Goal: Task Accomplishment & Management: Use online tool/utility

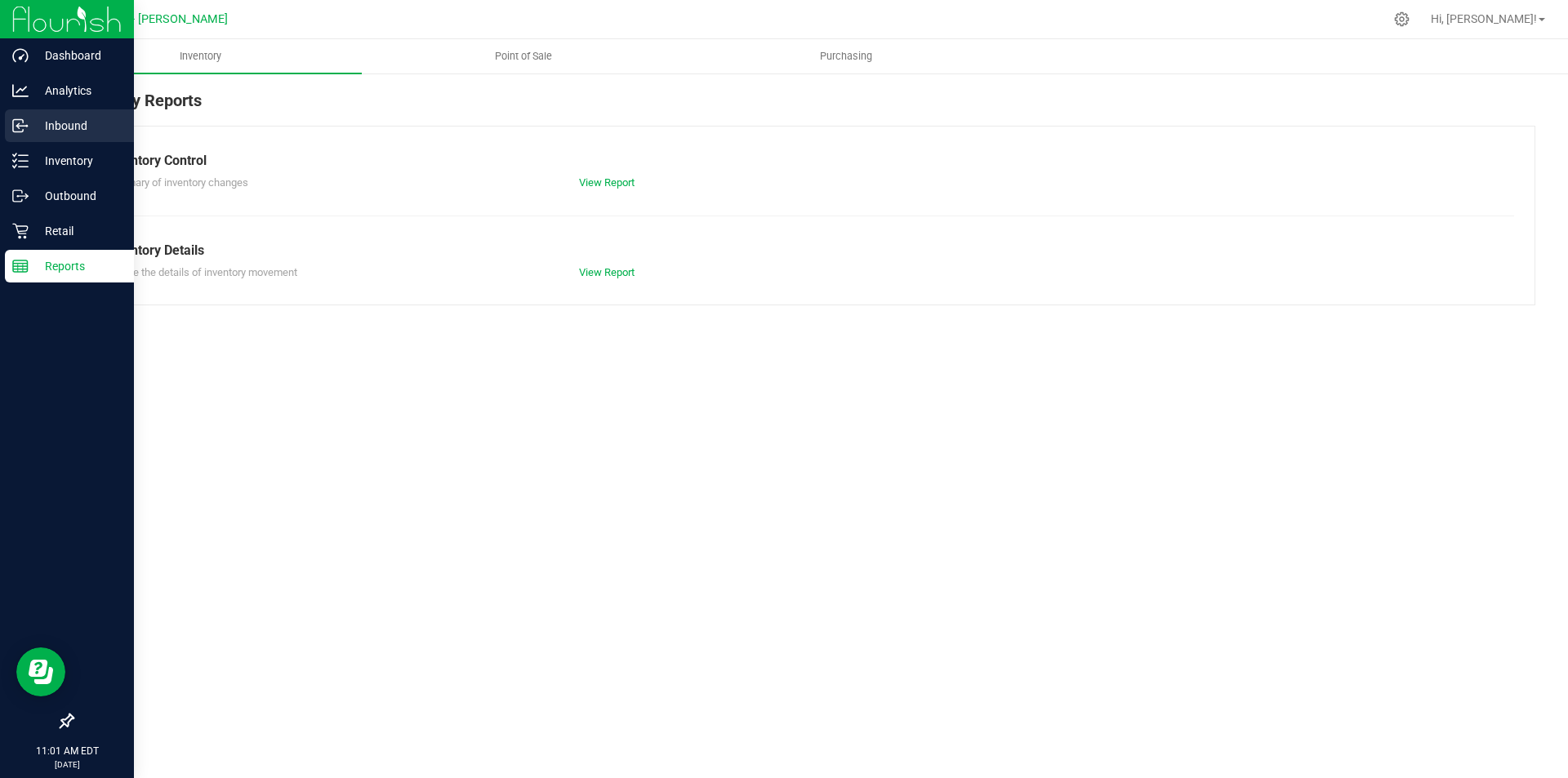
click at [77, 129] on p "Inbound" at bounding box center [77, 126] width 98 height 20
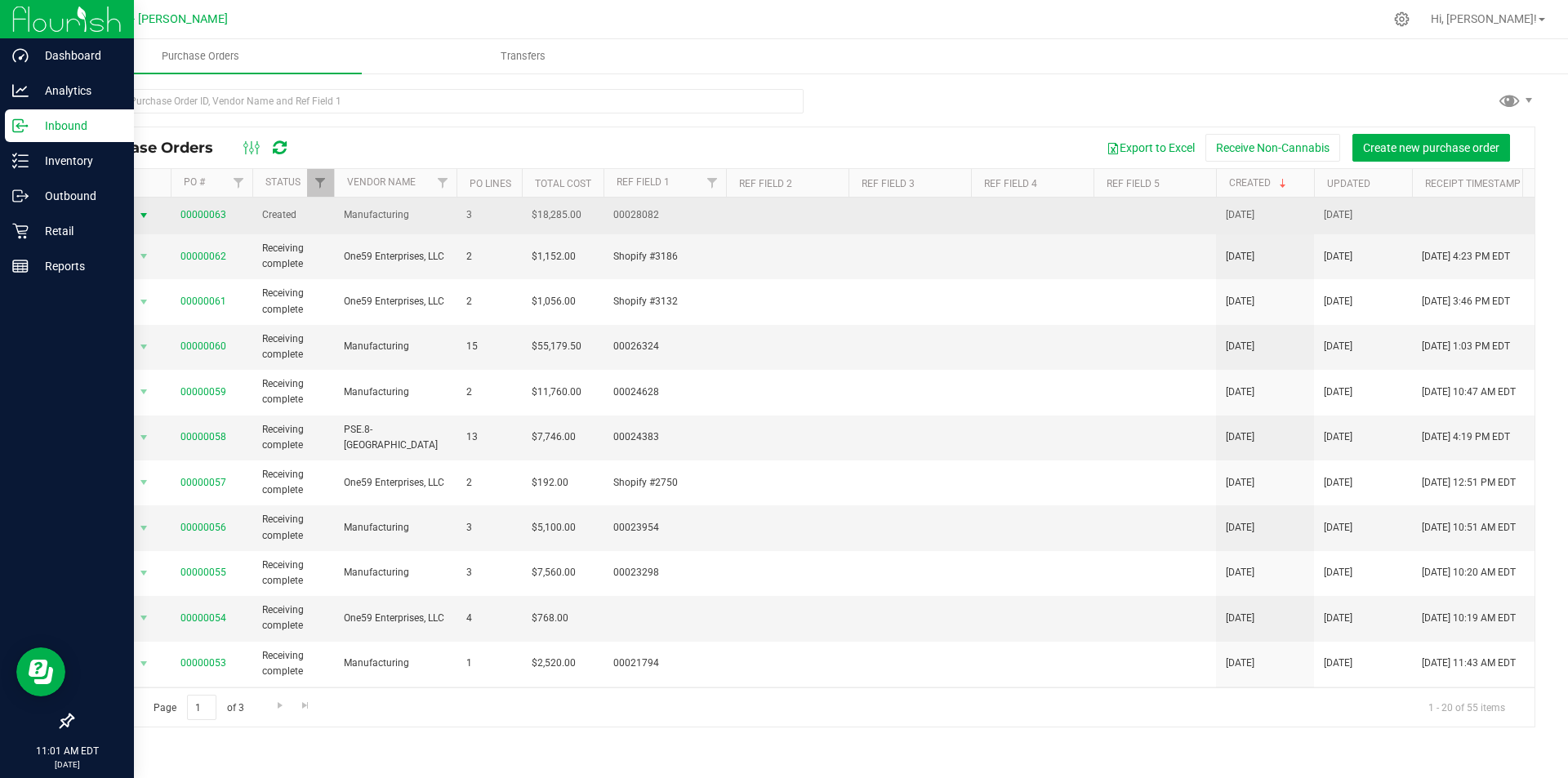
click at [130, 219] on span "Action" at bounding box center [110, 215] width 44 height 23
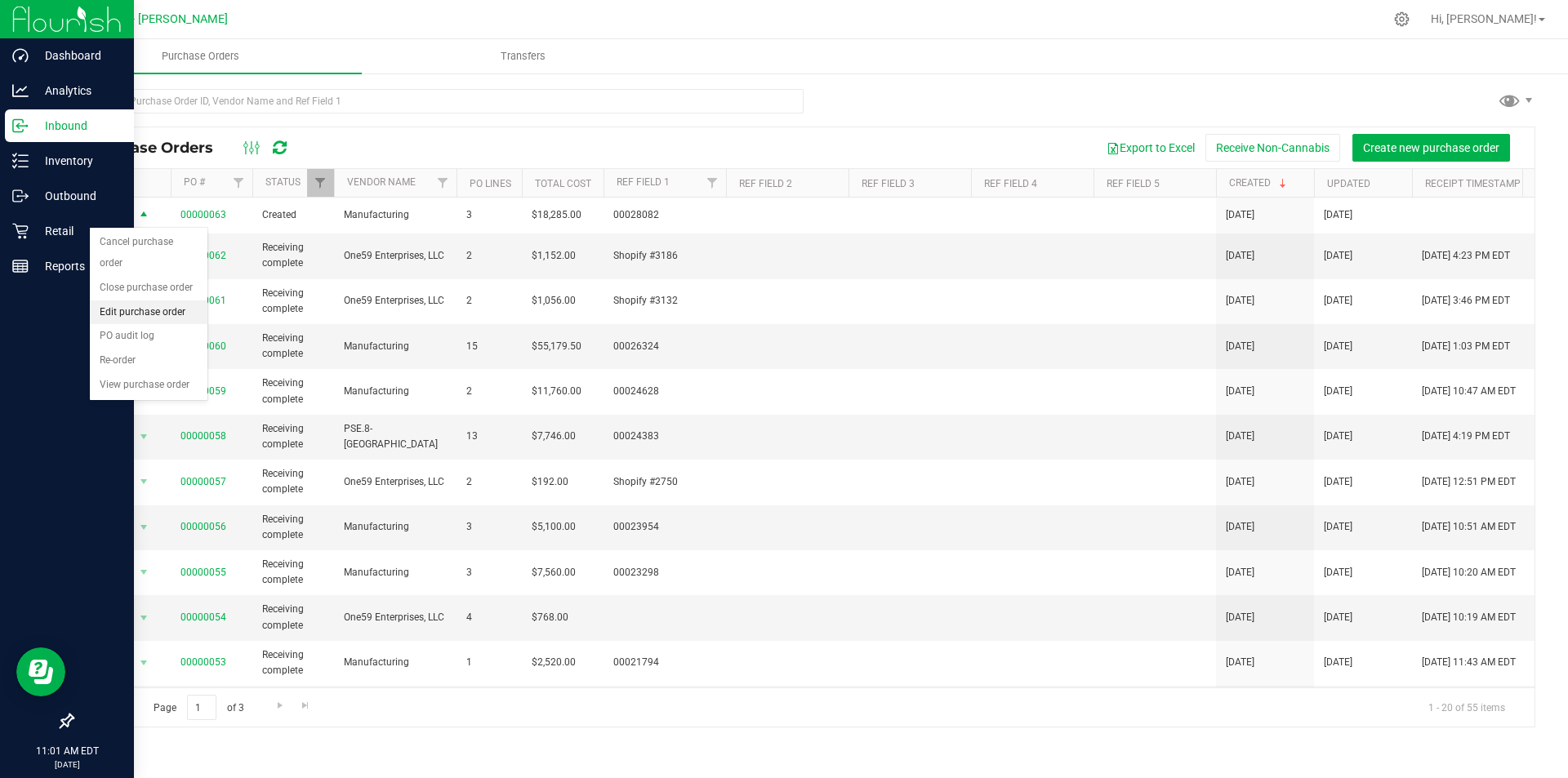
click at [133, 300] on li "Edit purchase order" at bounding box center [148, 312] width 118 height 24
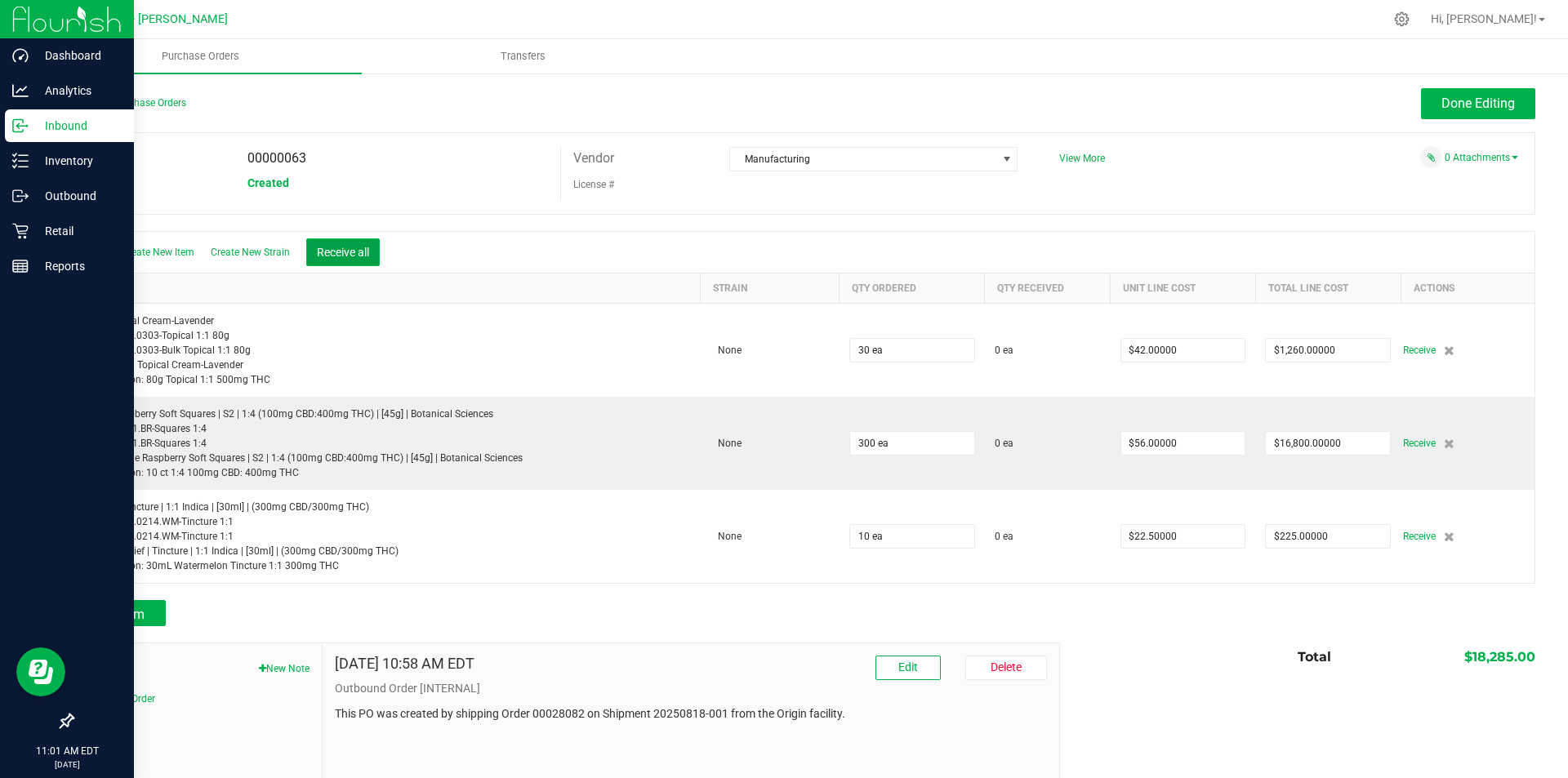
click at [357, 246] on button "Receive all" at bounding box center [342, 252] width 73 height 28
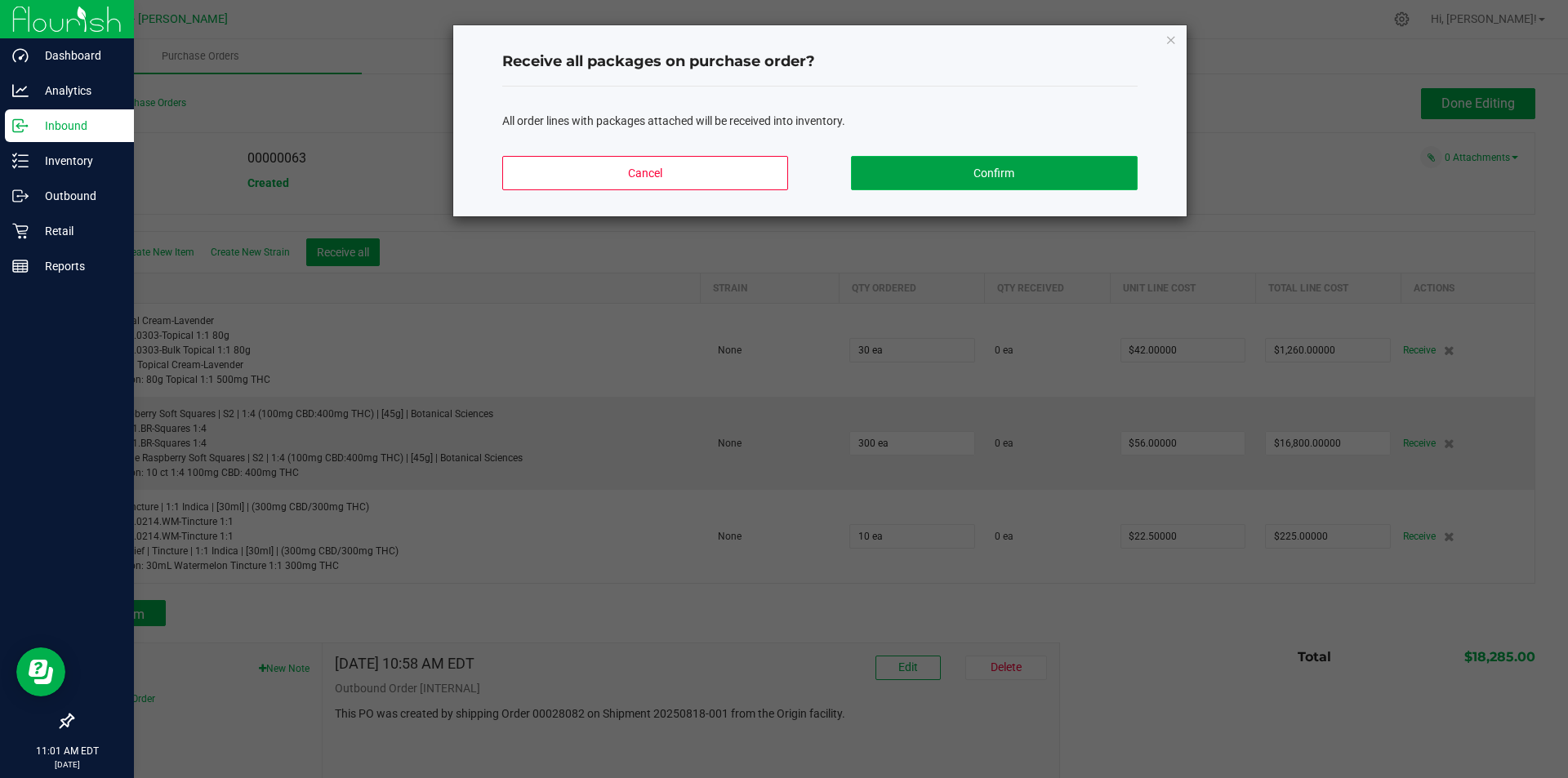
click at [992, 175] on button "Confirm" at bounding box center [993, 173] width 286 height 34
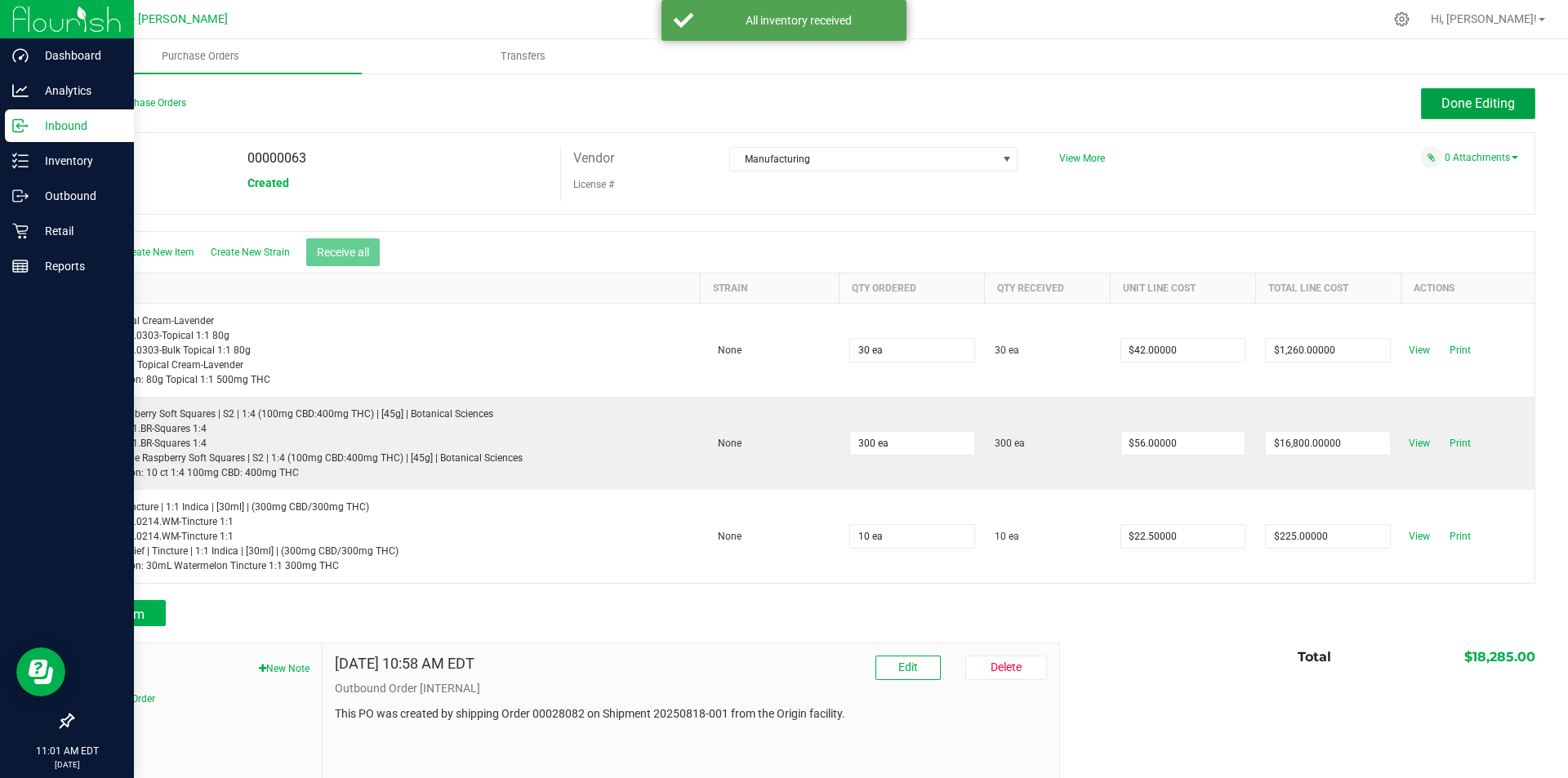
click at [1459, 101] on span "Done Editing" at bounding box center [1477, 103] width 73 height 15
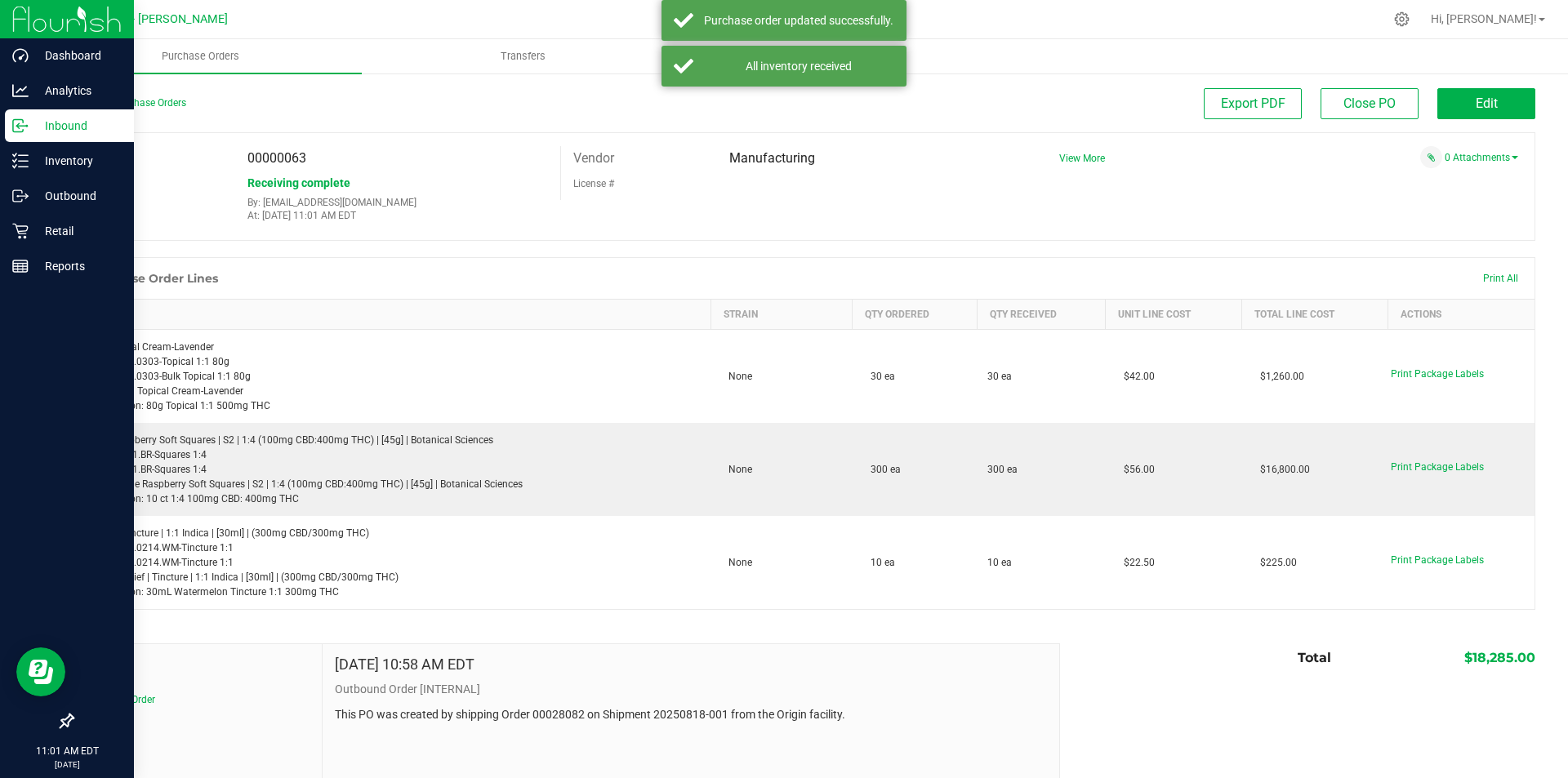
click at [79, 127] on p "Inbound" at bounding box center [77, 126] width 98 height 20
